Goal: Check status: Check status

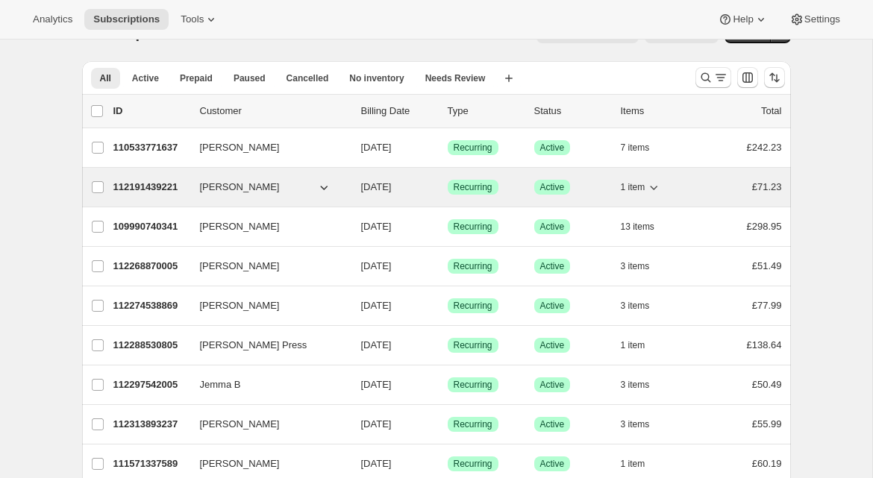
scroll to position [34, 0]
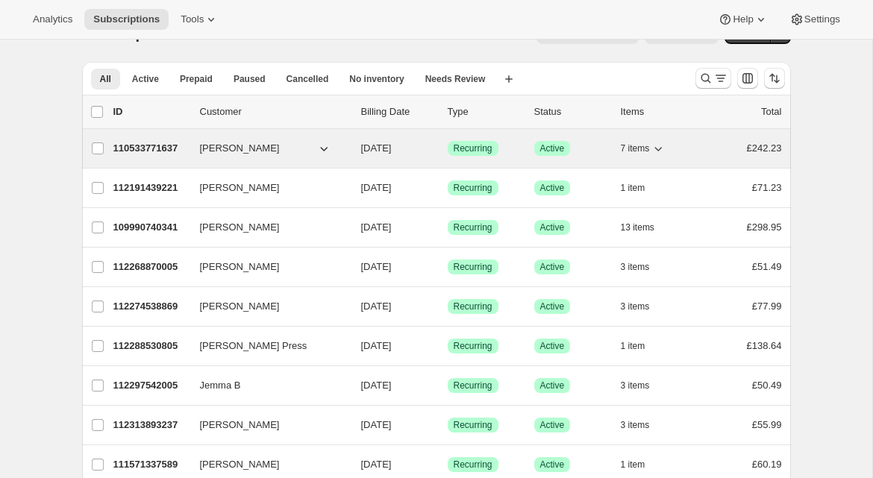
click at [181, 147] on p "110533771637" at bounding box center [150, 148] width 75 height 15
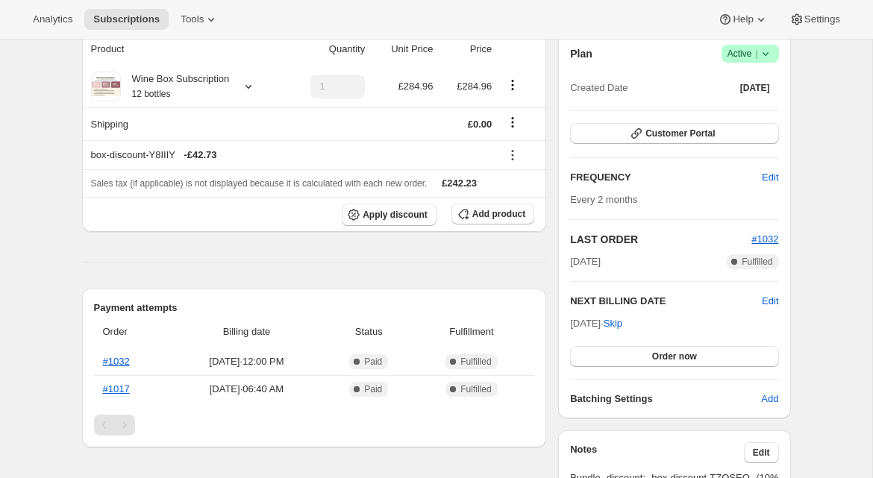
scroll to position [145, 0]
click at [673, 134] on span "Customer Portal" at bounding box center [680, 133] width 69 height 12
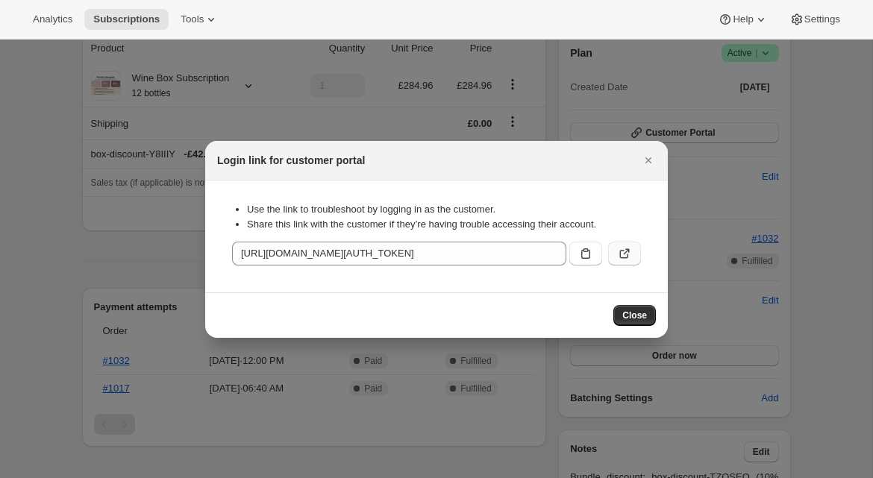
click at [624, 252] on icon ":rbu:" at bounding box center [624, 253] width 15 height 15
click at [646, 160] on icon "Close" at bounding box center [648, 160] width 15 height 15
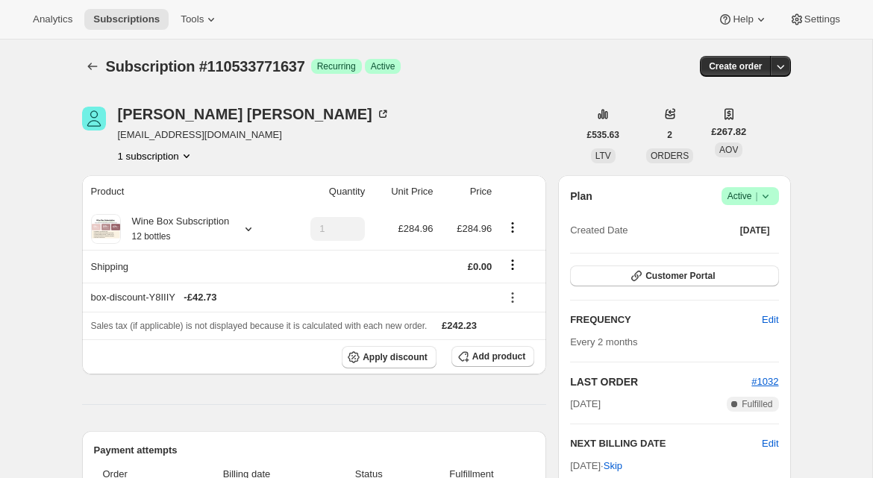
scroll to position [0, 0]
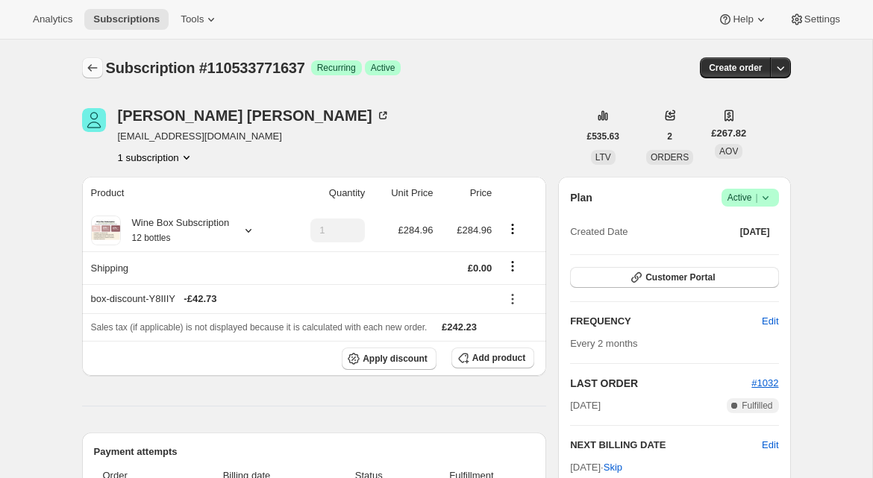
click at [92, 63] on icon "Subscriptions" at bounding box center [92, 67] width 15 height 15
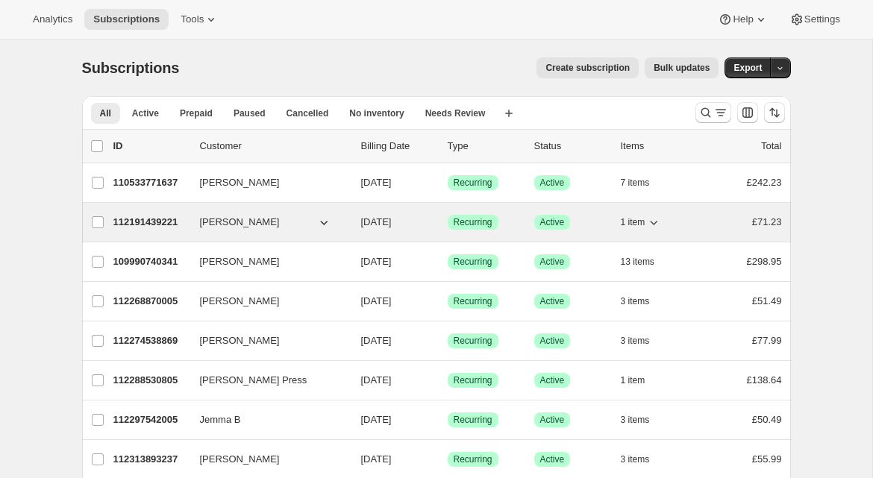
click at [168, 226] on p "112191439221" at bounding box center [150, 222] width 75 height 15
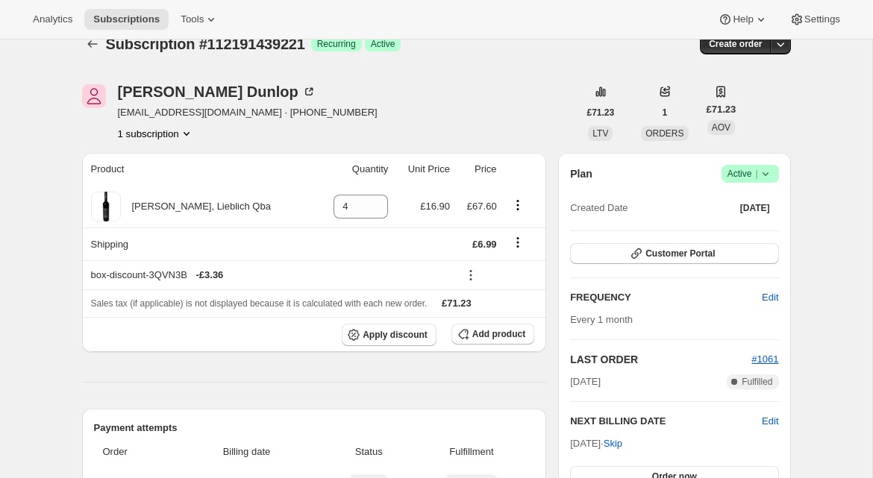
scroll to position [7, 0]
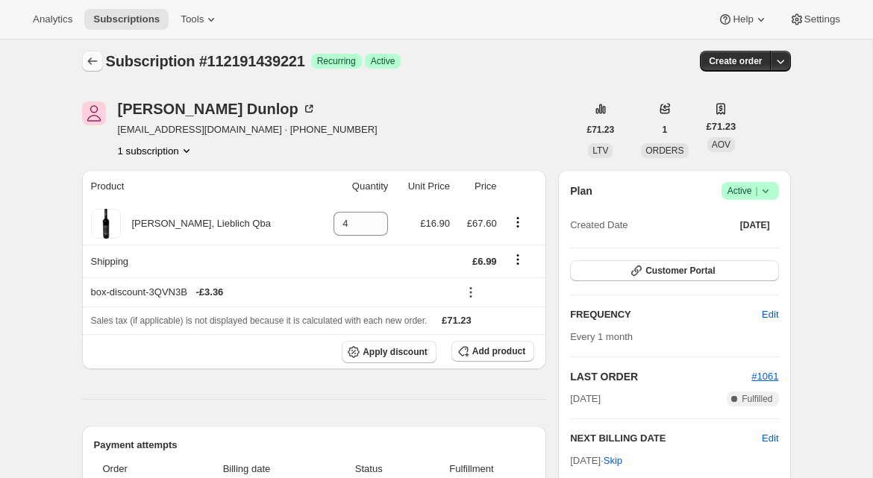
click at [88, 66] on icon "Subscriptions" at bounding box center [92, 61] width 15 height 15
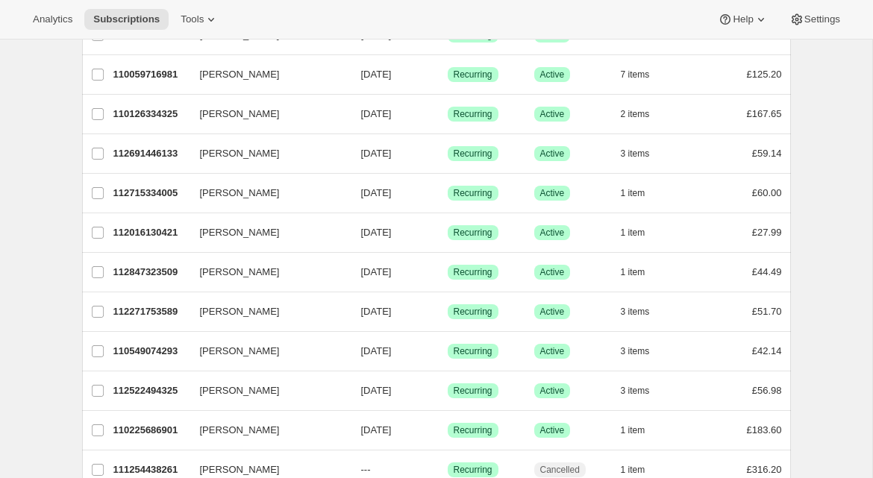
scroll to position [702, 0]
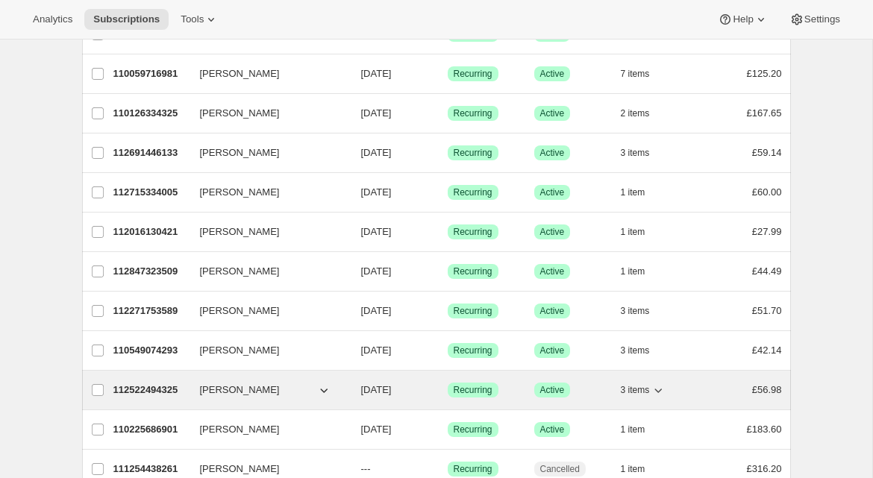
click at [157, 393] on p "112522494325" at bounding box center [150, 390] width 75 height 15
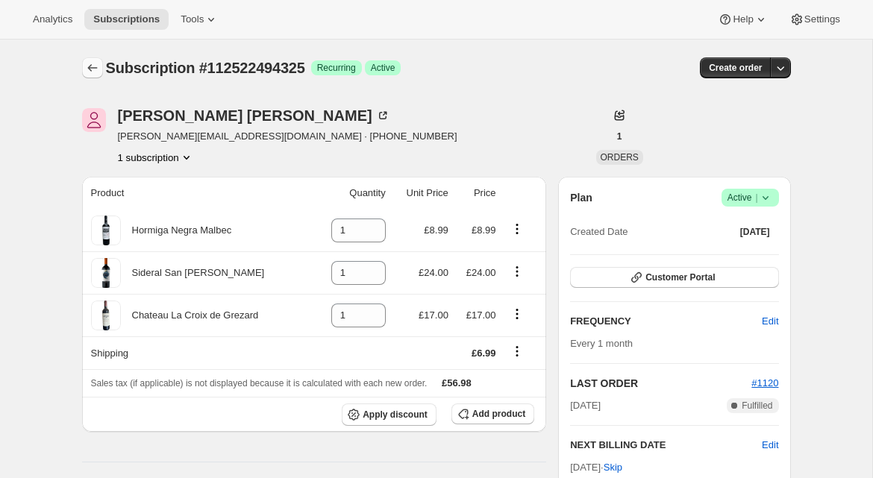
click at [89, 72] on icon "Subscriptions" at bounding box center [92, 67] width 15 height 15
